Goal: Information Seeking & Learning: Check status

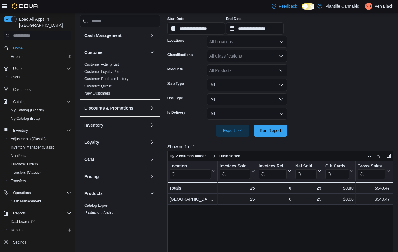
scroll to position [146, 0]
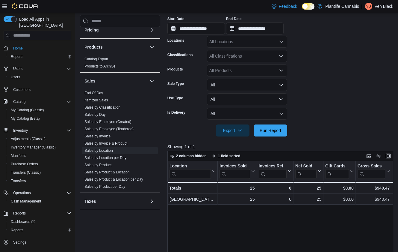
click at [316, 123] on div at bounding box center [282, 122] width 228 height 5
click at [271, 130] on span "Run Report" at bounding box center [271, 130] width 22 height 6
click at [212, 31] on input "**********" at bounding box center [197, 28] width 58 height 12
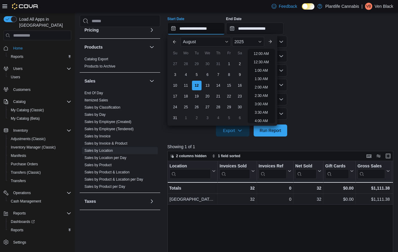
scroll to position [330, 0]
click at [264, 76] on li "9:00 PM" at bounding box center [261, 76] width 18 height 7
type input "**********"
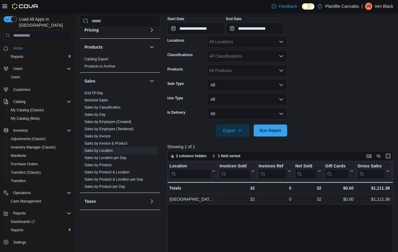
click at [276, 22] on div "**********" at bounding box center [255, 25] width 58 height 18
click at [276, 26] on input "**********" at bounding box center [255, 28] width 58 height 12
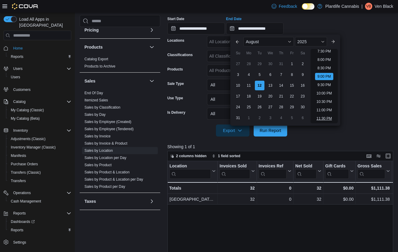
click at [329, 117] on li "11:30 PM" at bounding box center [324, 118] width 20 height 7
type input "**********"
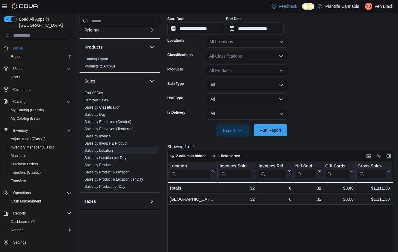
click at [275, 129] on span "Run Report" at bounding box center [271, 130] width 22 height 6
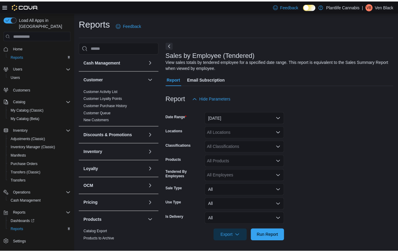
scroll to position [1, 0]
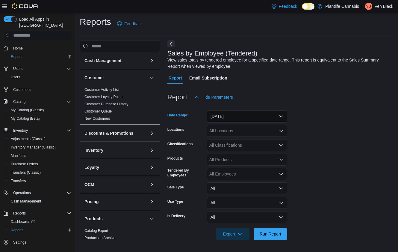
click at [233, 117] on button "Yesterday" at bounding box center [247, 116] width 80 height 12
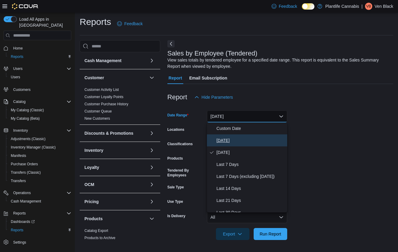
click at [221, 138] on span "Today" at bounding box center [251, 140] width 68 height 7
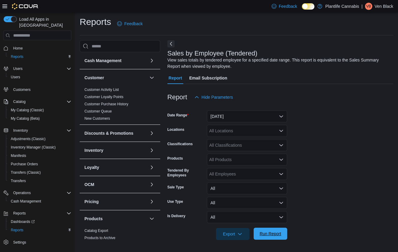
click at [272, 233] on span "Run Report" at bounding box center [271, 233] width 22 height 6
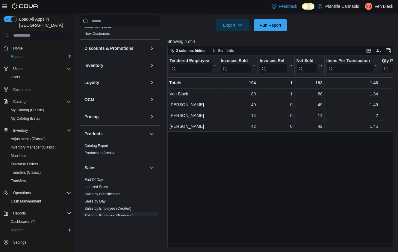
scroll to position [84, 0]
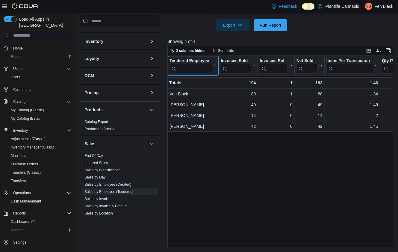
click at [189, 68] on input "search" at bounding box center [191, 69] width 43 height 10
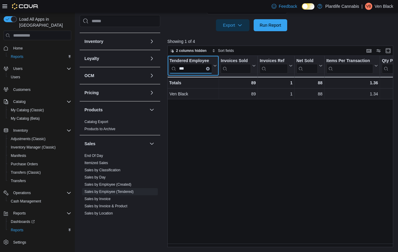
type input "***"
click at [205, 139] on div "Tendered Employee *** Click to view column header actions Invoices Sold Click t…" at bounding box center [282, 151] width 228 height 191
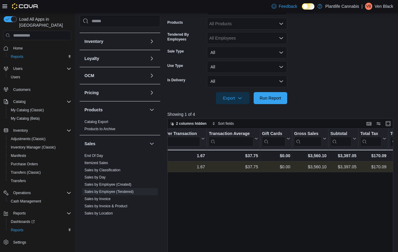
scroll to position [92, 0]
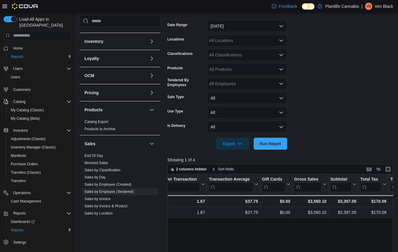
click at [223, 55] on div "All Classifications" at bounding box center [247, 55] width 80 height 12
type input "***"
click at [236, 66] on span "Accessory Group" at bounding box center [236, 65] width 32 height 6
click at [272, 142] on span "Run Report" at bounding box center [271, 143] width 22 height 6
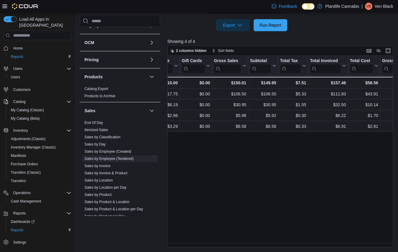
scroll to position [146, 0]
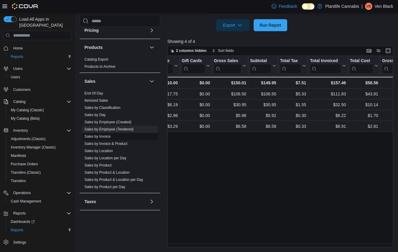
click at [104, 135] on link "Sales by Invoice" at bounding box center [98, 136] width 26 height 4
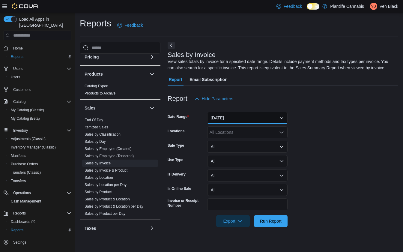
click at [228, 124] on button "Yesterday" at bounding box center [247, 118] width 80 height 12
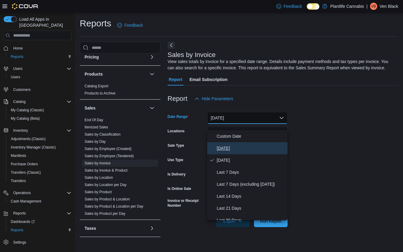
click at [227, 150] on span "Today" at bounding box center [251, 147] width 68 height 7
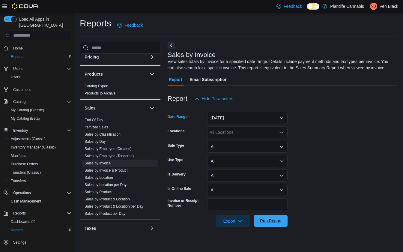
click at [269, 224] on span "Run Report" at bounding box center [271, 221] width 22 height 6
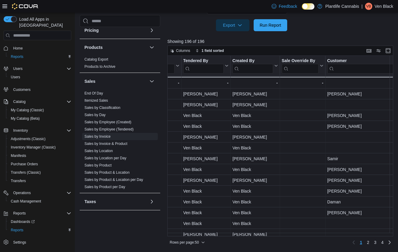
scroll to position [0, 714]
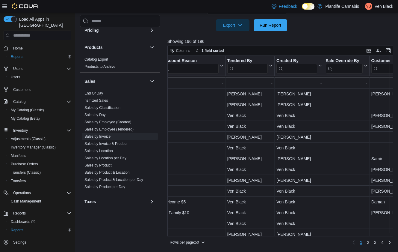
click at [249, 69] on input "search" at bounding box center [247, 69] width 40 height 10
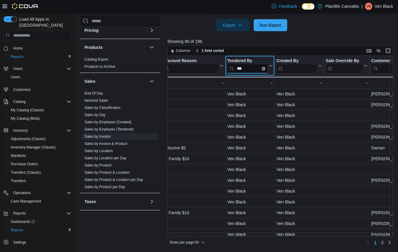
drag, startPoint x: 306, startPoint y: 236, endPoint x: 231, endPoint y: 234, distance: 74.6
click at [217, 233] on div "Columns 1 field sorted Invoice # Click to view column header actions Receipt # …" at bounding box center [281, 146] width 226 height 201
type input "***"
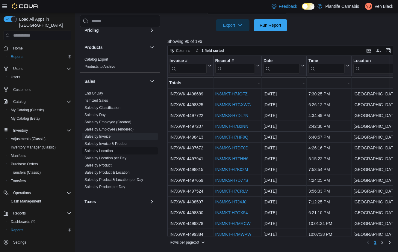
scroll to position [202, 0]
click at [111, 144] on link "Sales by Invoice & Product" at bounding box center [106, 143] width 43 height 4
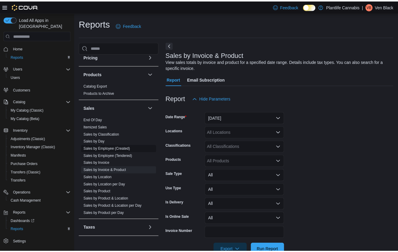
scroll to position [16, 0]
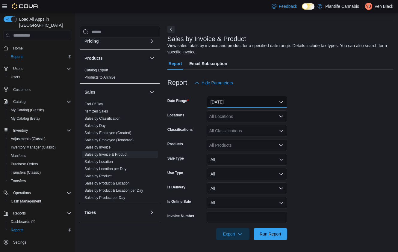
click at [219, 103] on button "Yesterday" at bounding box center [247, 102] width 80 height 12
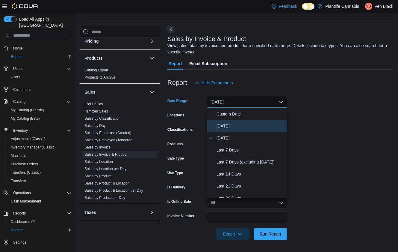
click at [229, 124] on span "Today" at bounding box center [251, 125] width 68 height 7
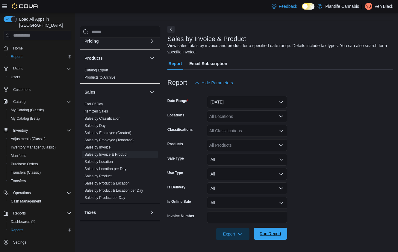
click at [278, 238] on span "Run Report" at bounding box center [270, 233] width 26 height 12
click at [227, 132] on div "All Classifications" at bounding box center [247, 131] width 80 height 12
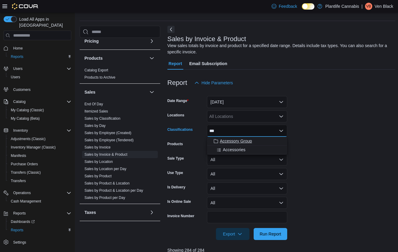
type input "***"
click at [241, 141] on span "Accessory Group" at bounding box center [236, 141] width 32 height 6
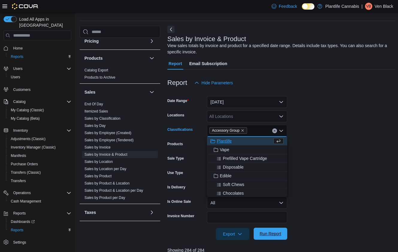
click at [277, 237] on span "Run Report" at bounding box center [270, 233] width 26 height 12
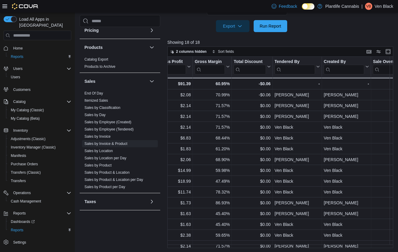
scroll to position [0, 766]
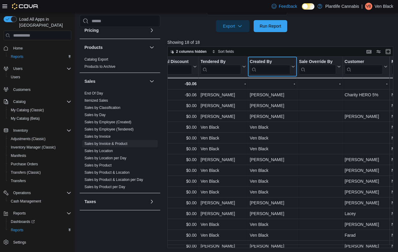
click at [270, 71] on input "search" at bounding box center [270, 70] width 40 height 10
click at [225, 67] on input "search" at bounding box center [221, 70] width 40 height 10
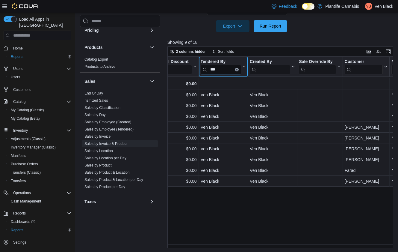
type input "***"
click at [324, 212] on div "Invoice # Click to view column header actions Receipt # Click to view column he…" at bounding box center [282, 152] width 228 height 191
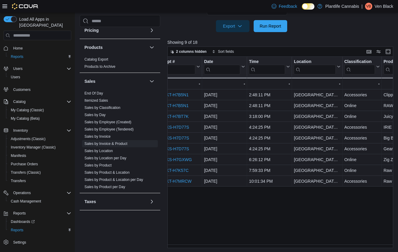
scroll to position [0, 0]
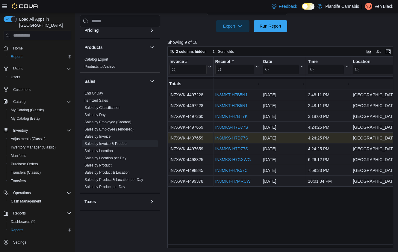
click at [245, 136] on link "IN8MKS-H7D77S" at bounding box center [231, 137] width 33 height 5
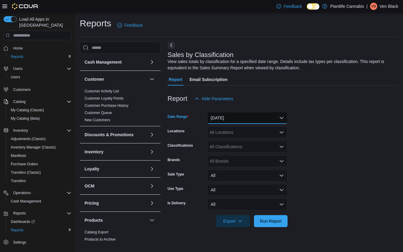
click at [224, 117] on button "Yesterday" at bounding box center [247, 118] width 80 height 12
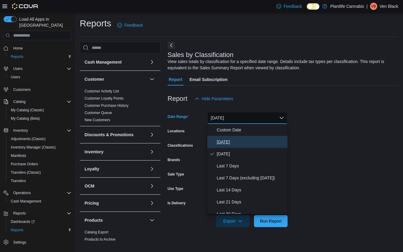
click at [229, 140] on span "Today" at bounding box center [251, 141] width 68 height 7
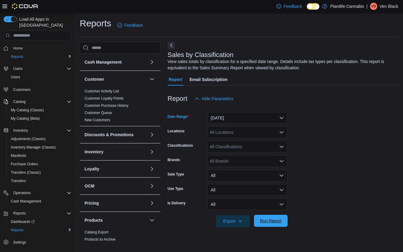
click at [279, 218] on span "Run Report" at bounding box center [271, 221] width 22 height 6
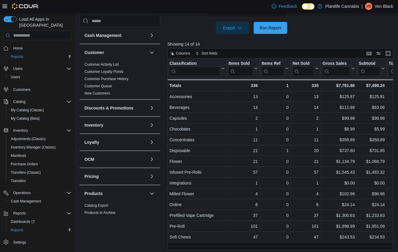
scroll to position [196, 0]
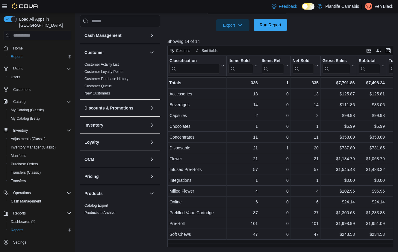
click at [270, 21] on span "Run Report" at bounding box center [270, 25] width 26 height 12
